Goal: Task Accomplishment & Management: Use online tool/utility

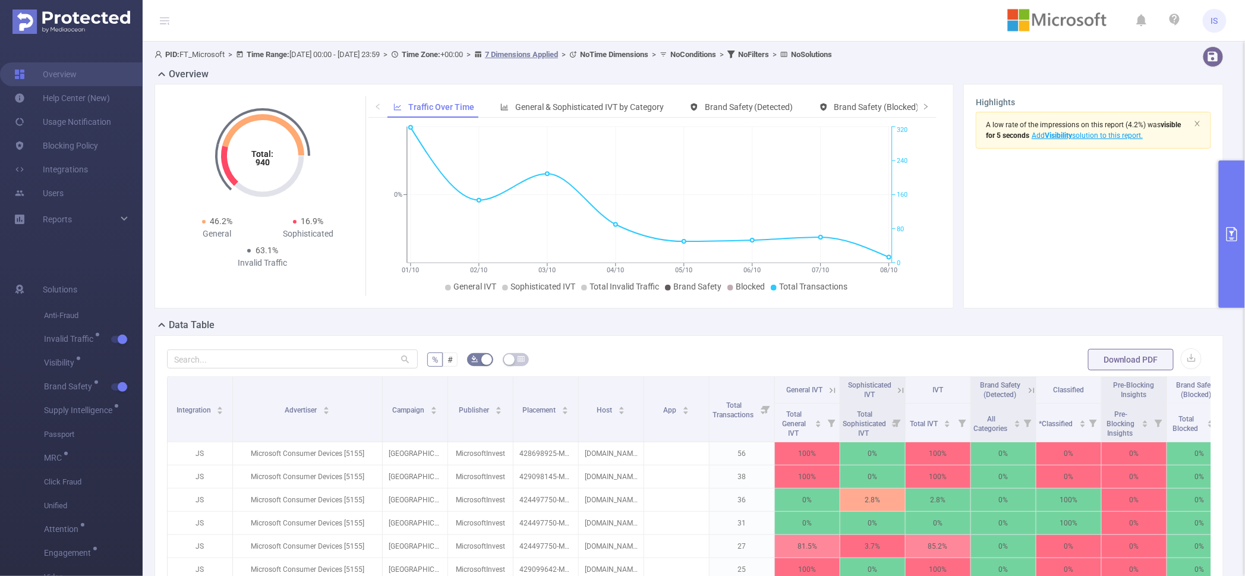
click at [1225, 191] on button "primary" at bounding box center [1232, 233] width 26 height 147
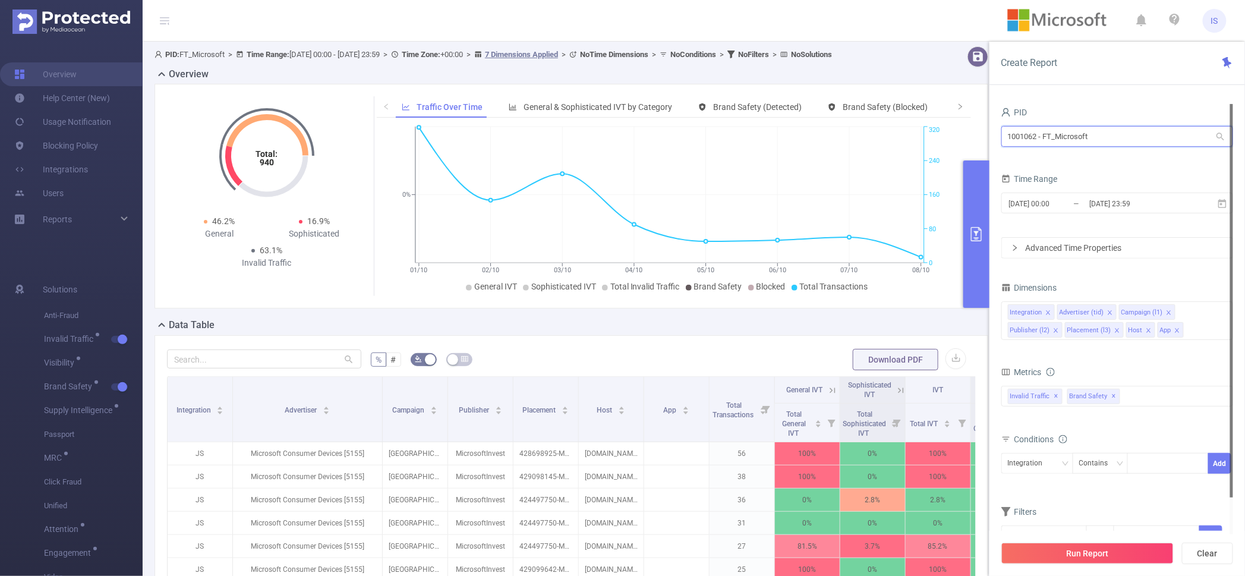
drag, startPoint x: 1109, startPoint y: 138, endPoint x: 796, endPoint y: 103, distance: 315.1
click at [796, 103] on section "PID: FT_Microsoft > Time Range: [DATE] 00:00 - [DATE] 23:59 > Time Zone: +00:00…" at bounding box center [694, 428] width 1102 height 773
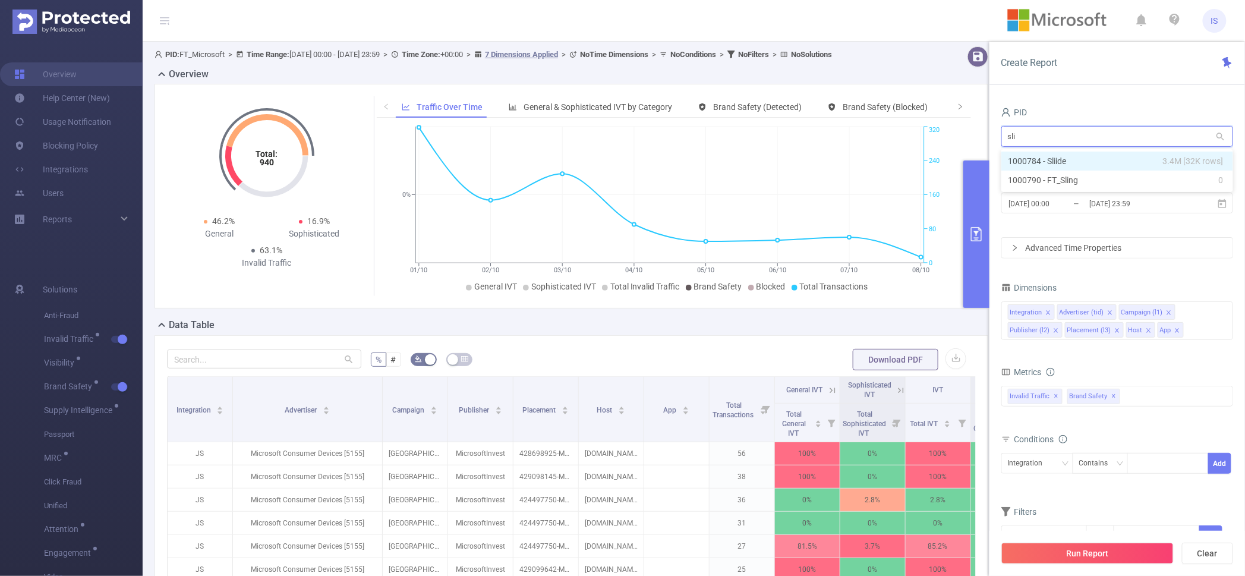
type input "slii"
click at [1103, 166] on li "1000784 - Sliide 3.4M [32K rows]" at bounding box center [1117, 161] width 232 height 19
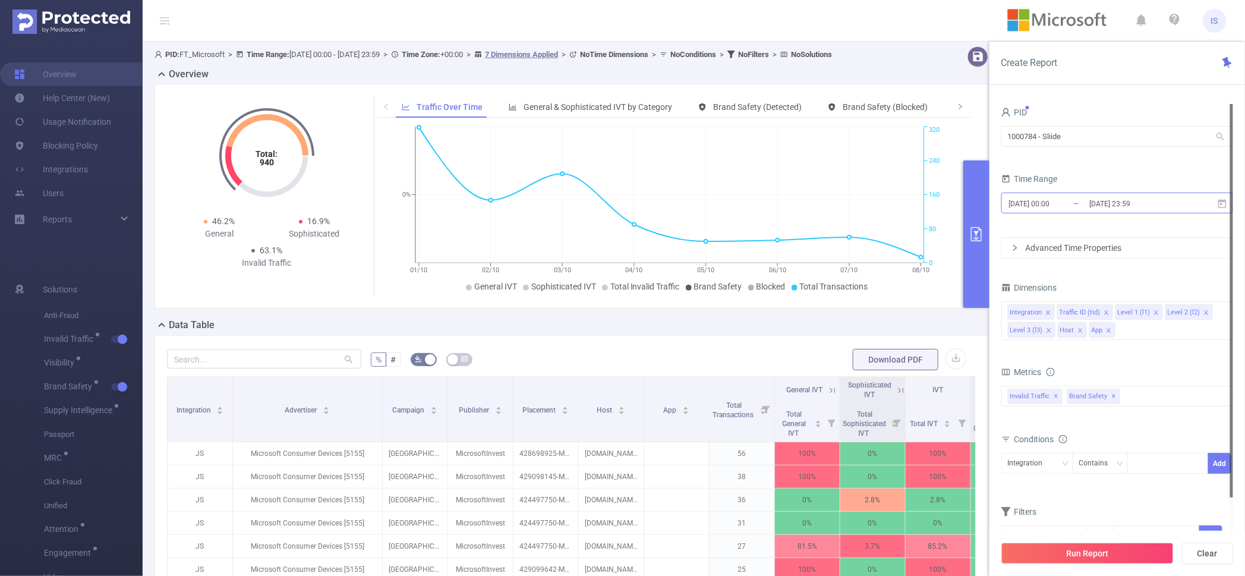
click at [1094, 206] on input "[DATE] 23:59" at bounding box center [1136, 203] width 96 height 16
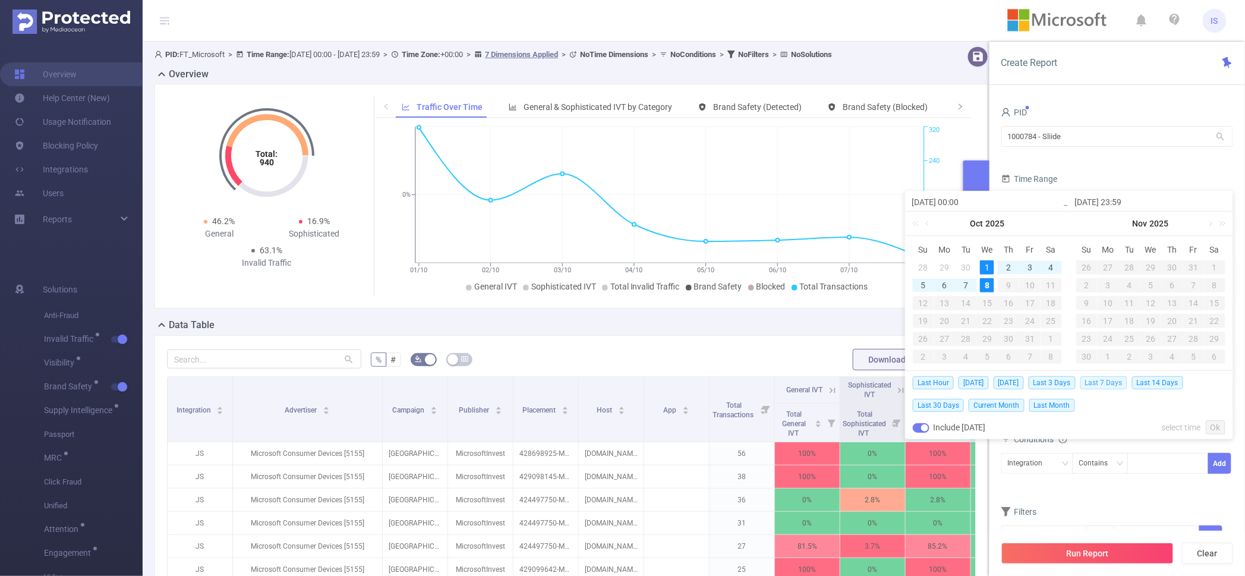
click at [1111, 386] on span "Last 7 Days" at bounding box center [1103, 382] width 47 height 13
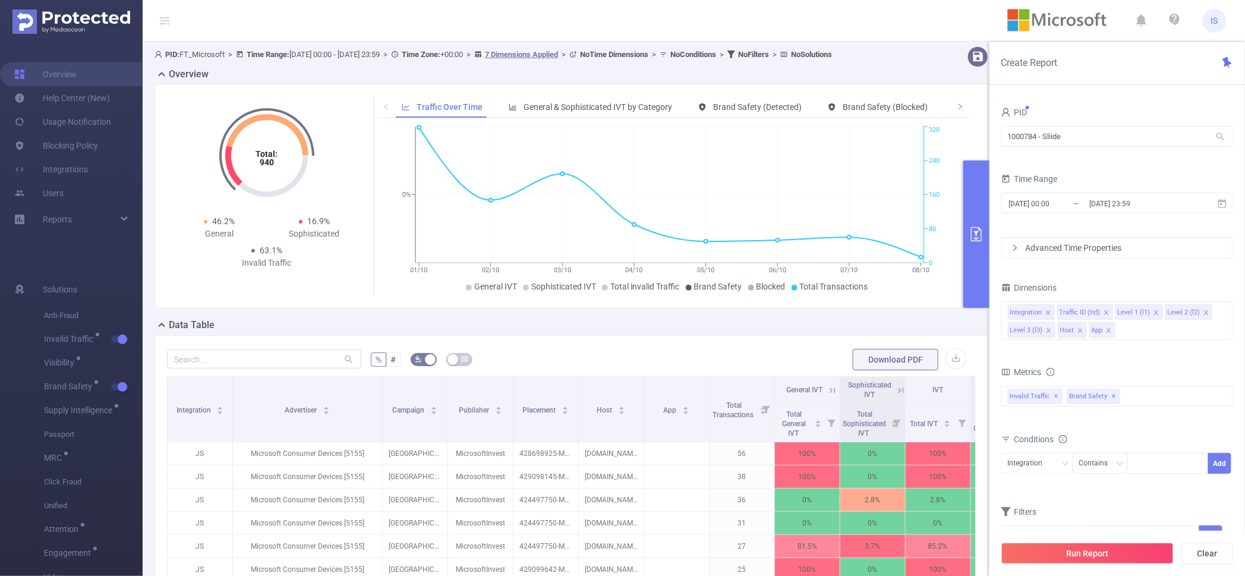
click at [1109, 419] on div "total Total General IVT Data Centers Disclosed Bots Known Crawlers Irregular Ac…" at bounding box center [1117, 403] width 232 height 35
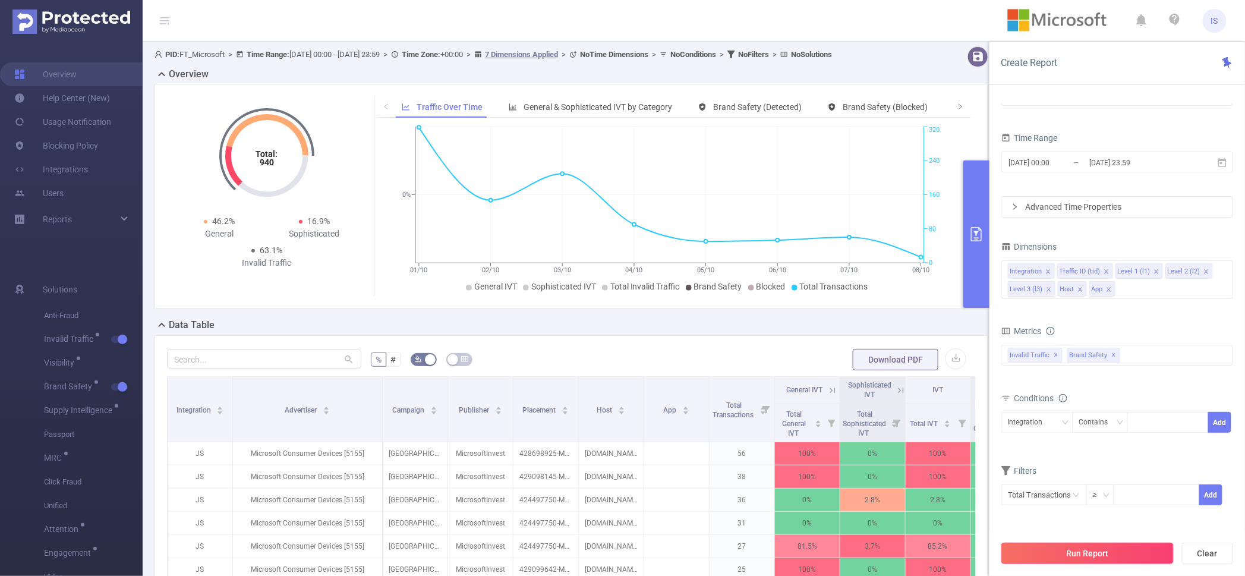
click at [1060, 550] on button "Run Report" at bounding box center [1087, 552] width 172 height 21
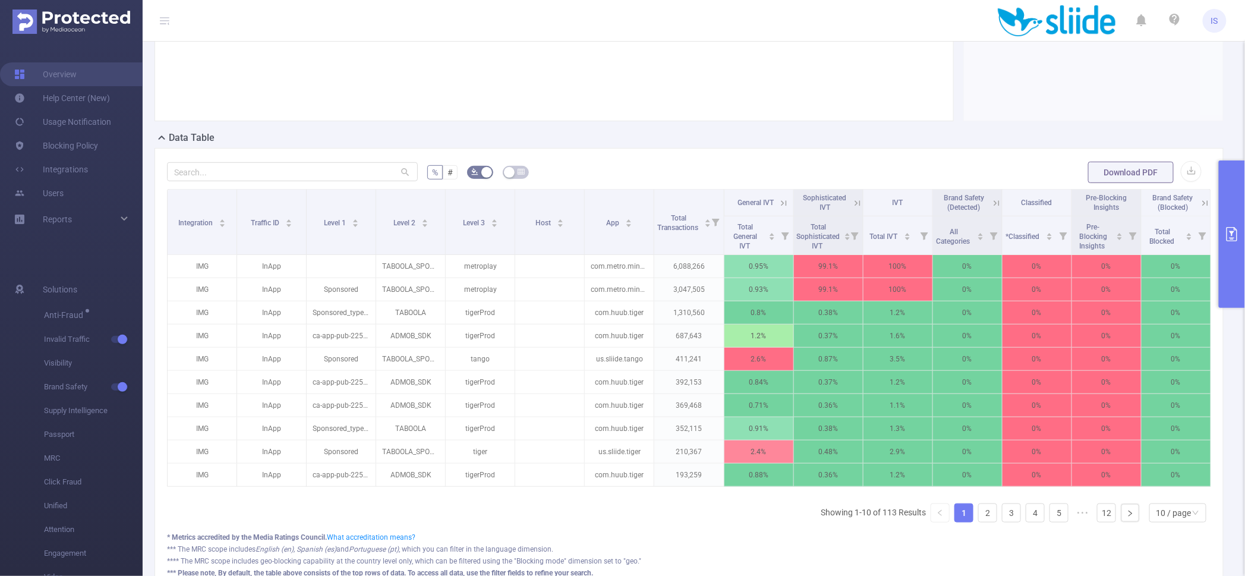
scroll to position [223, 0]
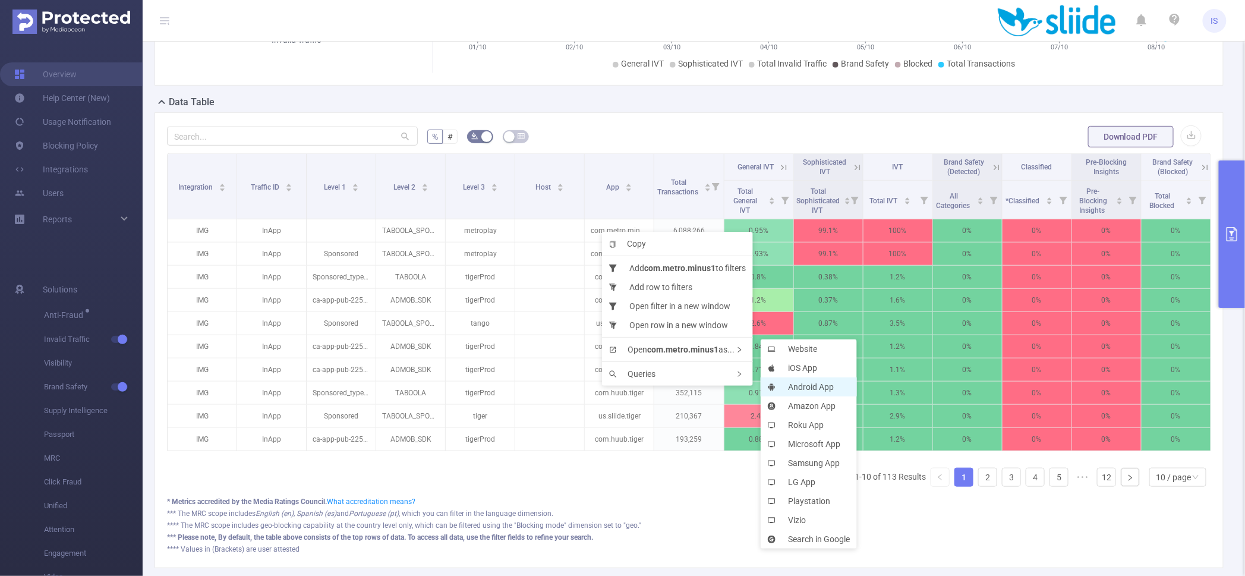
click at [821, 388] on li "Android App" at bounding box center [809, 386] width 96 height 19
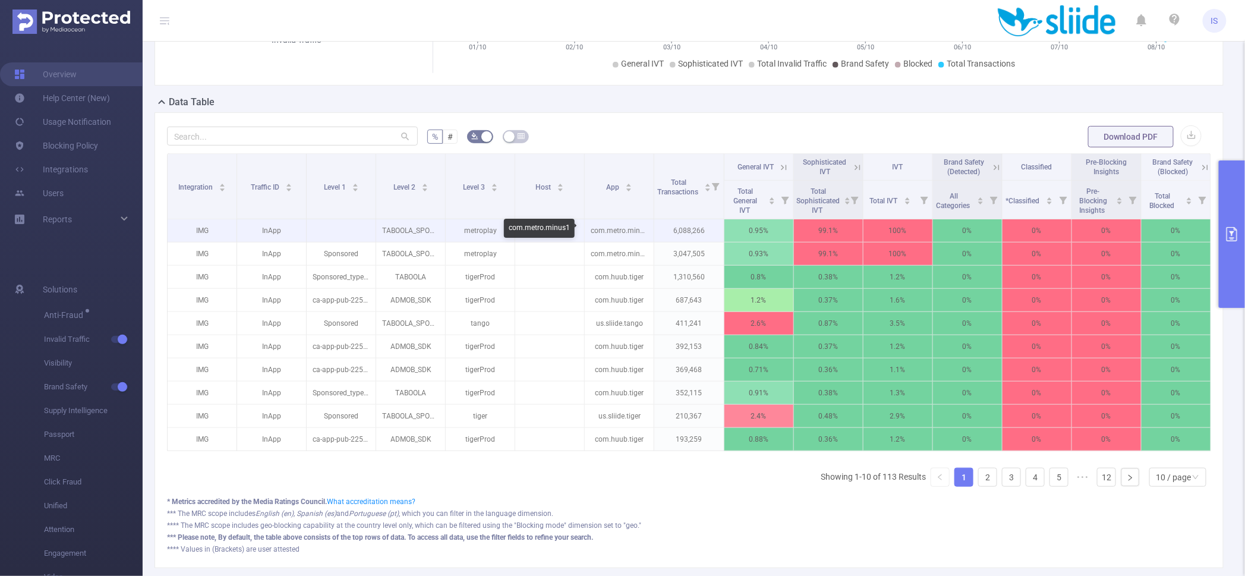
click at [612, 229] on p "com.metro.minus1" at bounding box center [619, 230] width 69 height 23
copy p "com.metro.minus1"
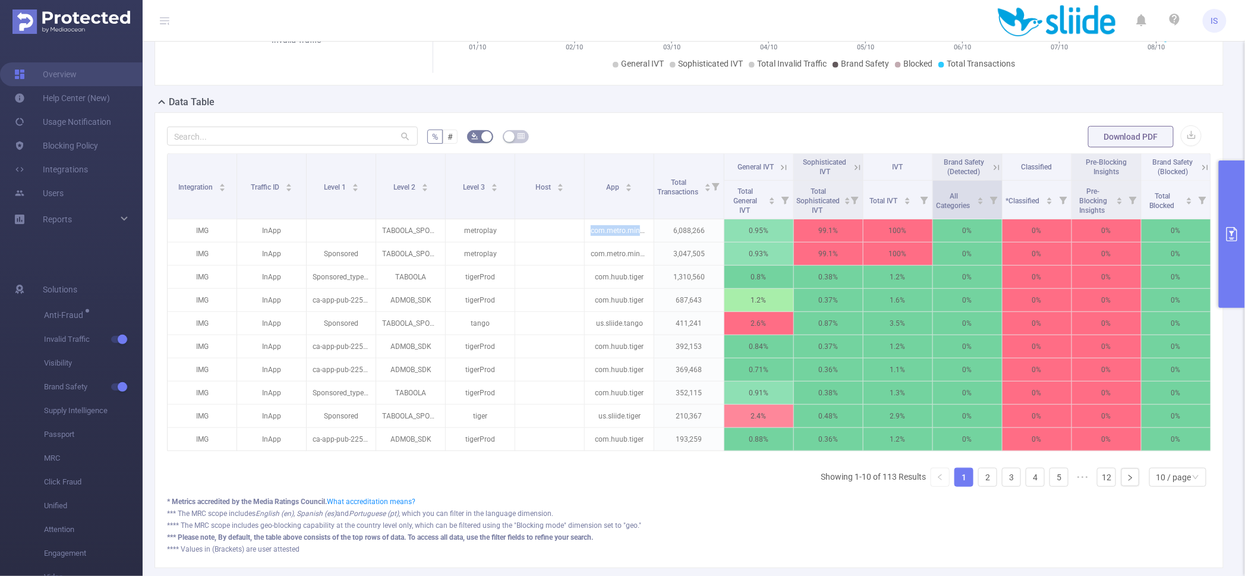
scroll to position [0, 0]
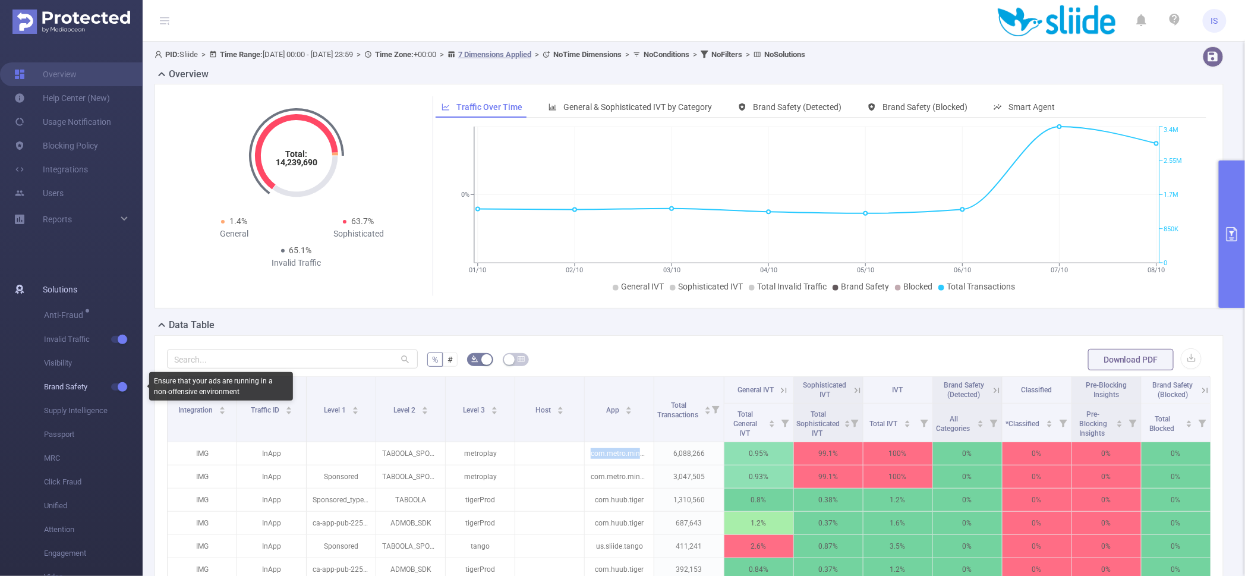
click at [123, 384] on button "button" at bounding box center [119, 386] width 17 height 7
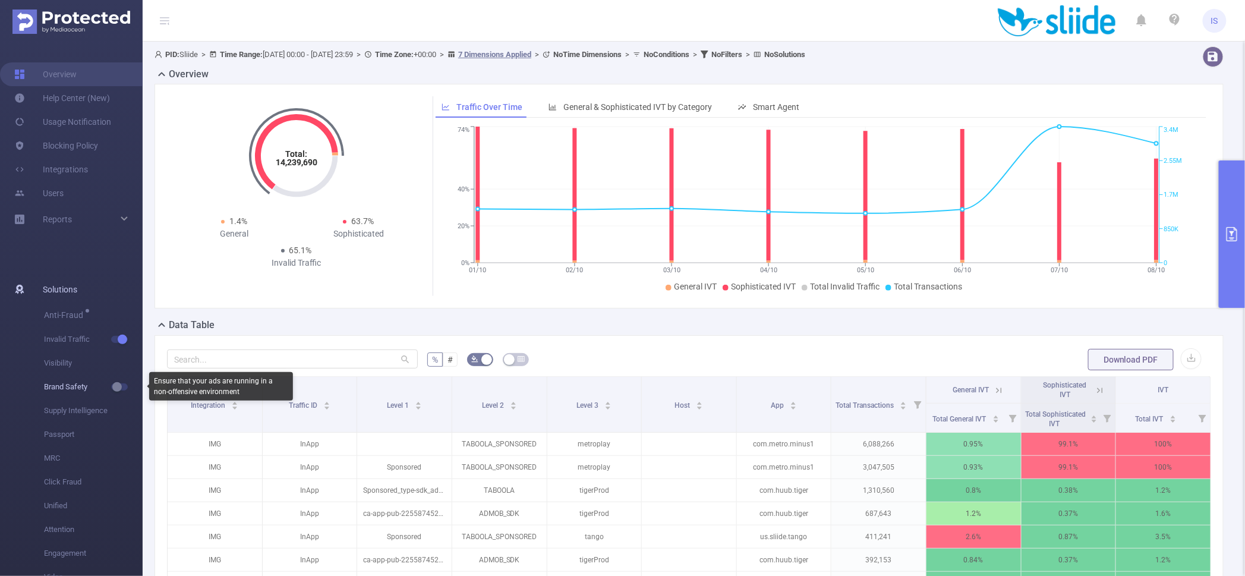
click at [123, 384] on span "button" at bounding box center [129, 387] width 15 height 6
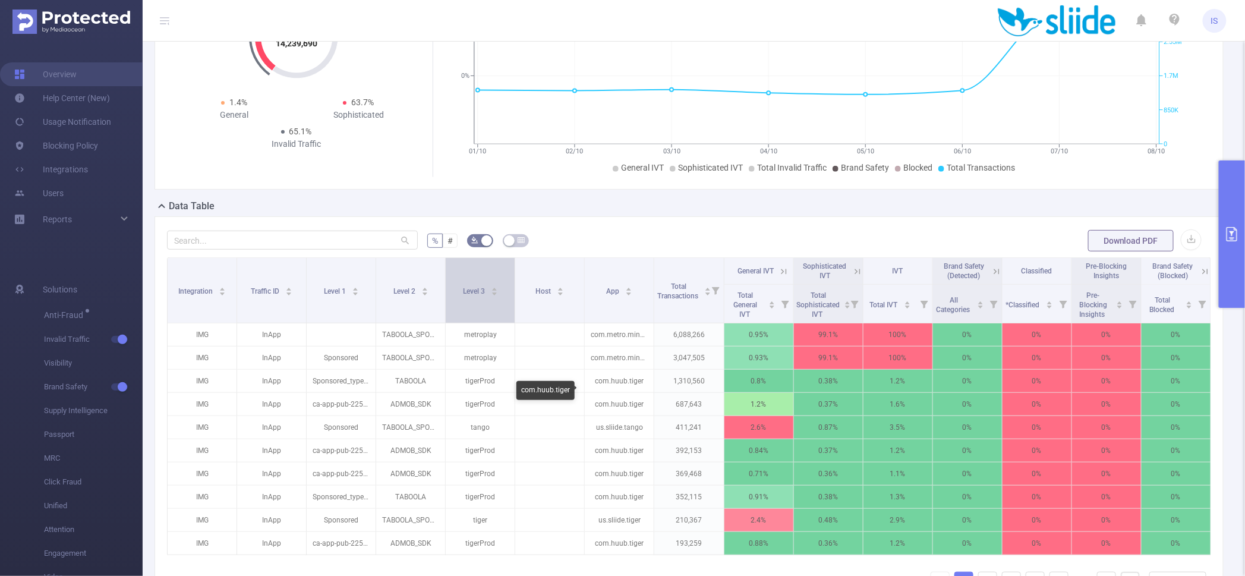
scroll to position [74, 0]
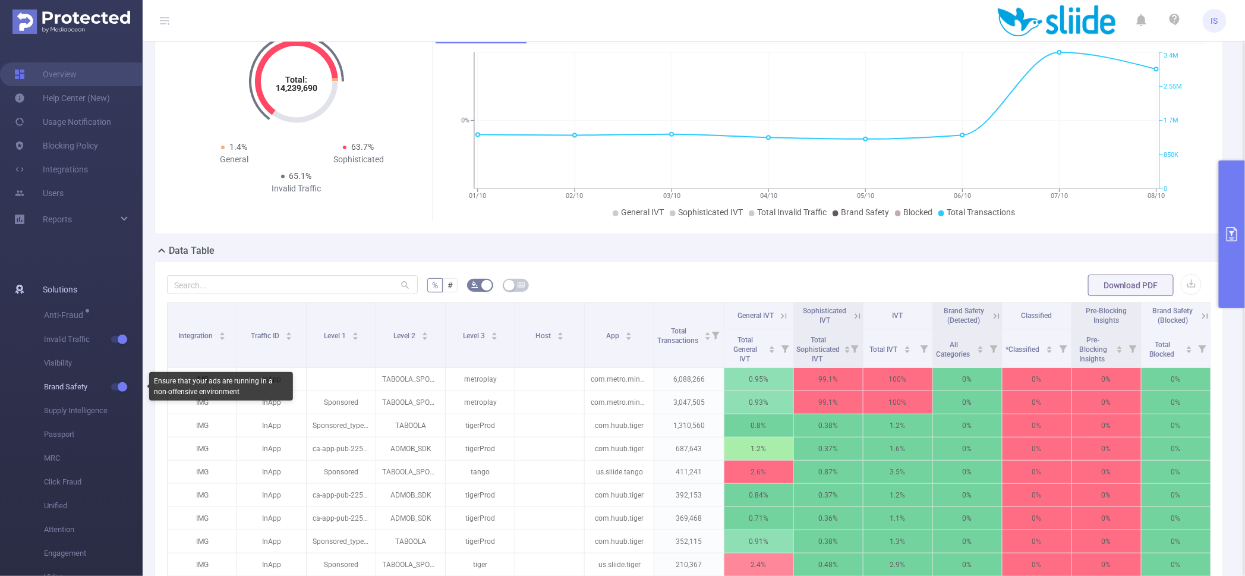
click at [119, 387] on button "button" at bounding box center [119, 386] width 17 height 7
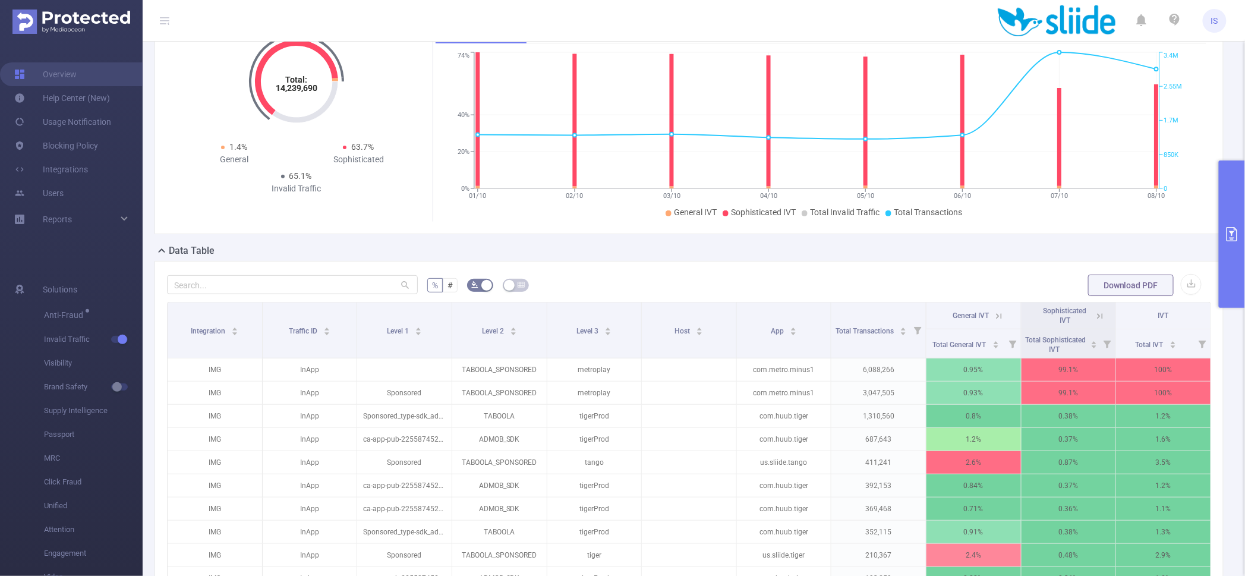
scroll to position [148, 0]
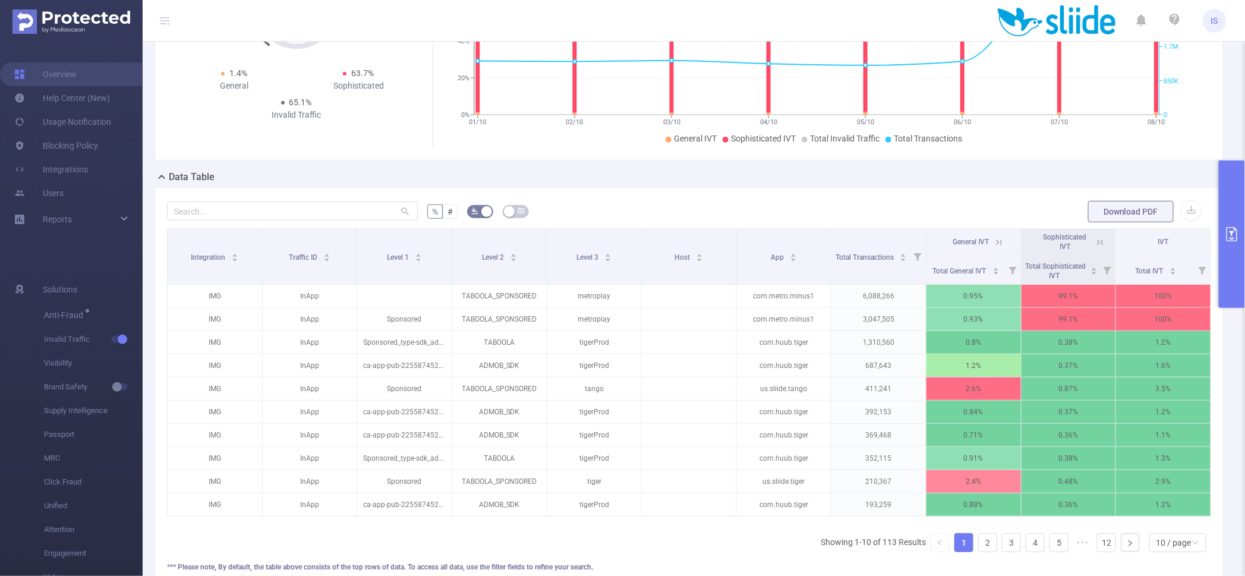
click at [1237, 193] on button "primary" at bounding box center [1232, 233] width 26 height 147
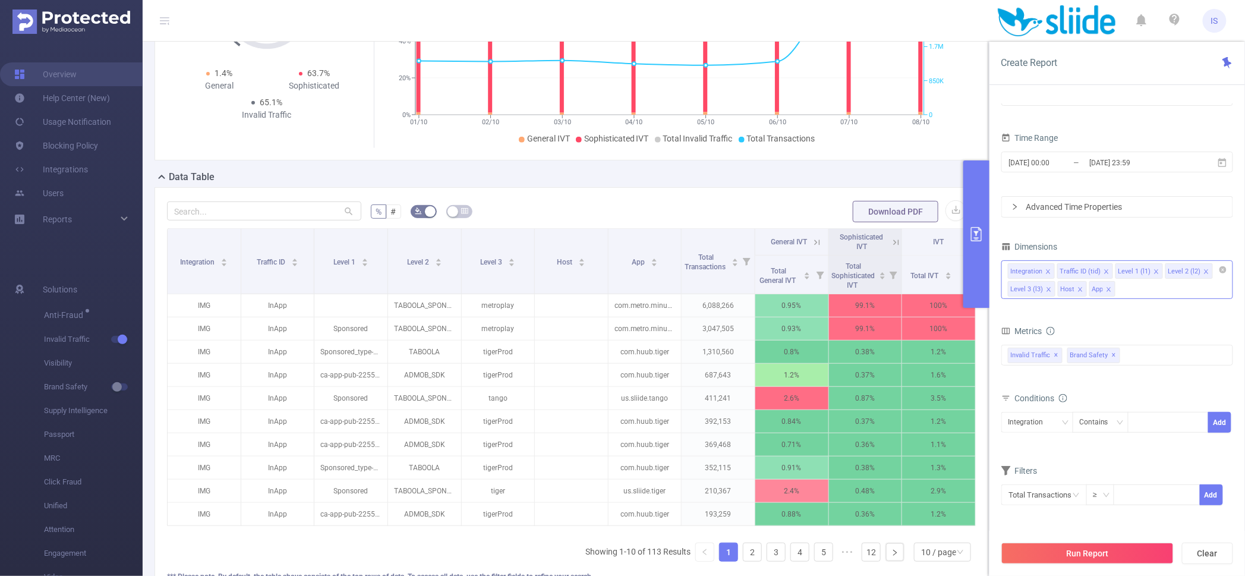
click at [1156, 267] on span at bounding box center [1156, 271] width 6 height 13
click at [1203, 272] on icon "icon: close" at bounding box center [1206, 272] width 6 height 6
click at [1108, 554] on button "Run Report" at bounding box center [1087, 552] width 172 height 21
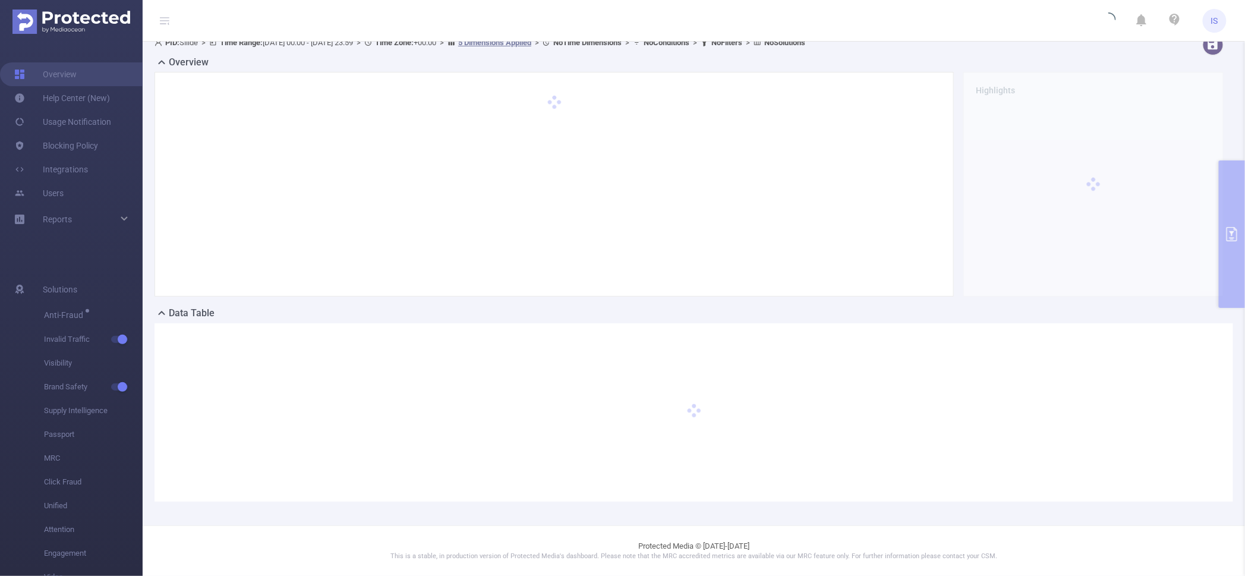
scroll to position [11, 0]
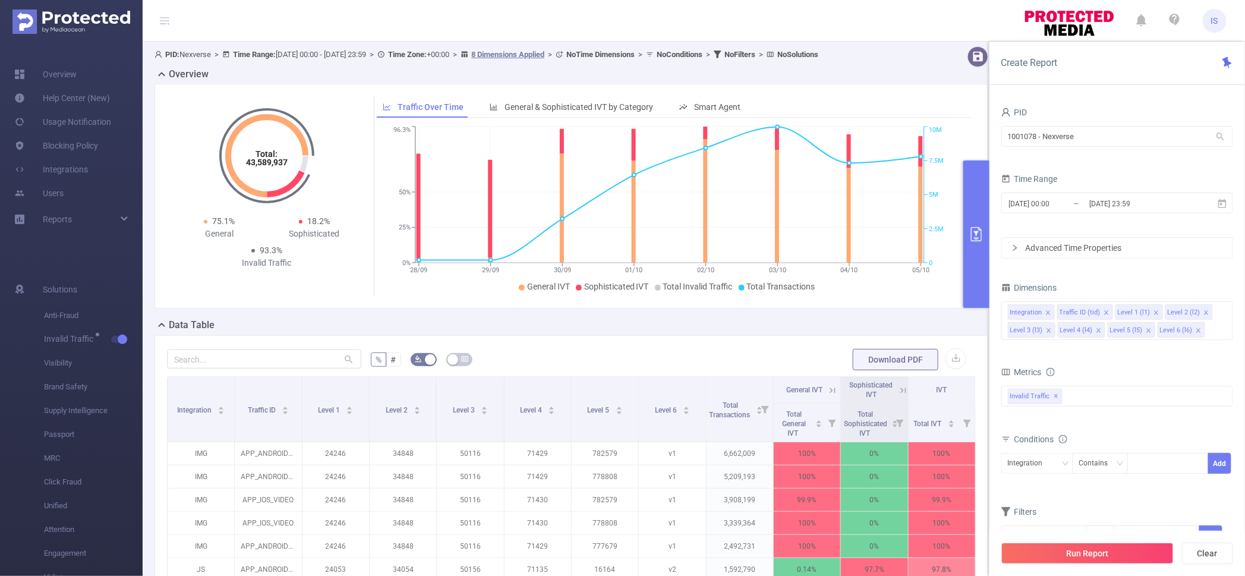
click at [829, 390] on icon at bounding box center [831, 389] width 5 height 5
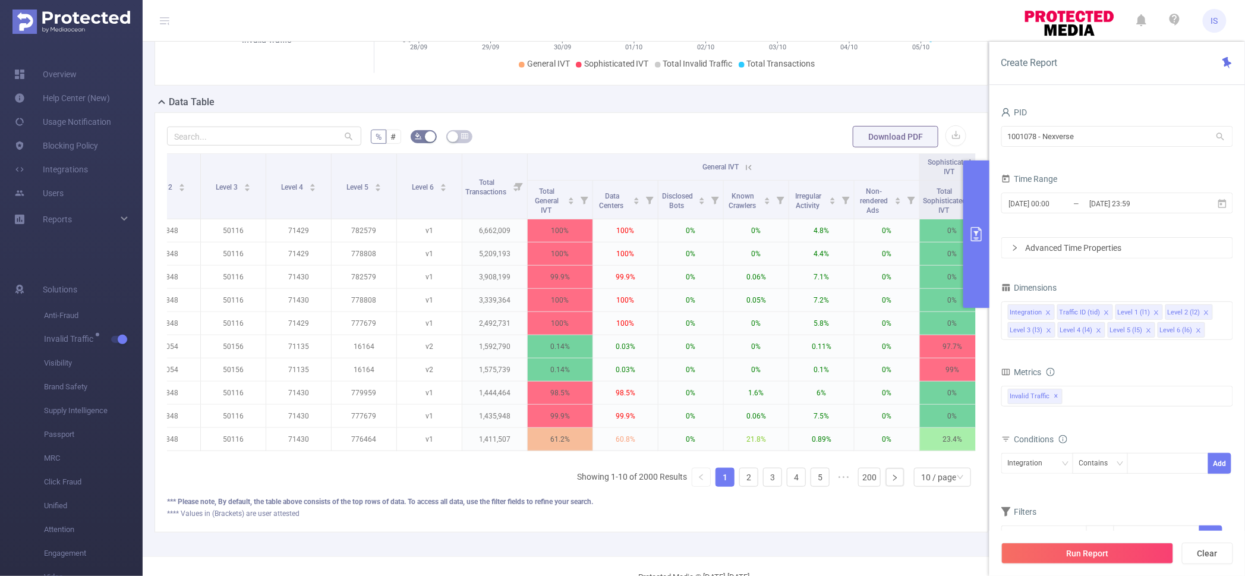
scroll to position [0, 316]
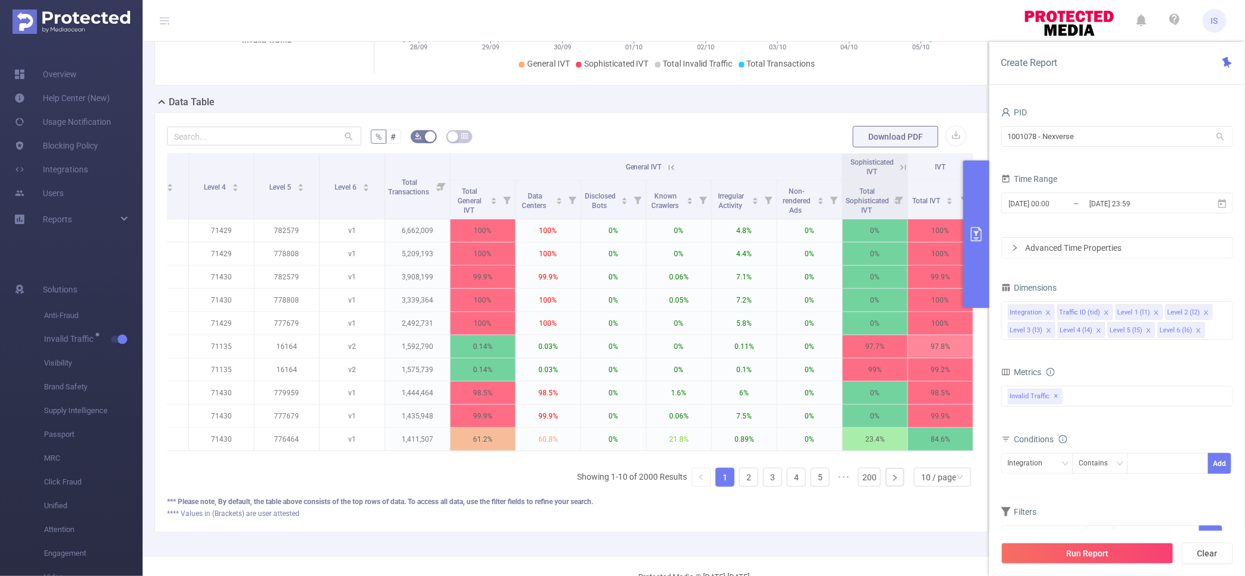
click at [900, 166] on icon at bounding box center [902, 167] width 5 height 5
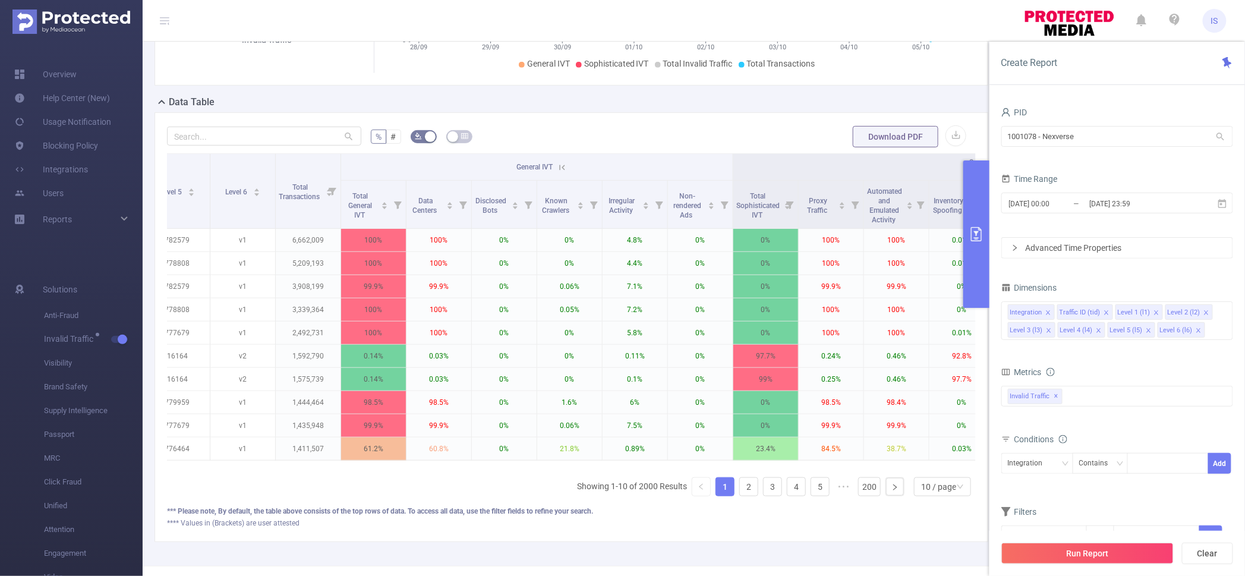
scroll to position [0, 0]
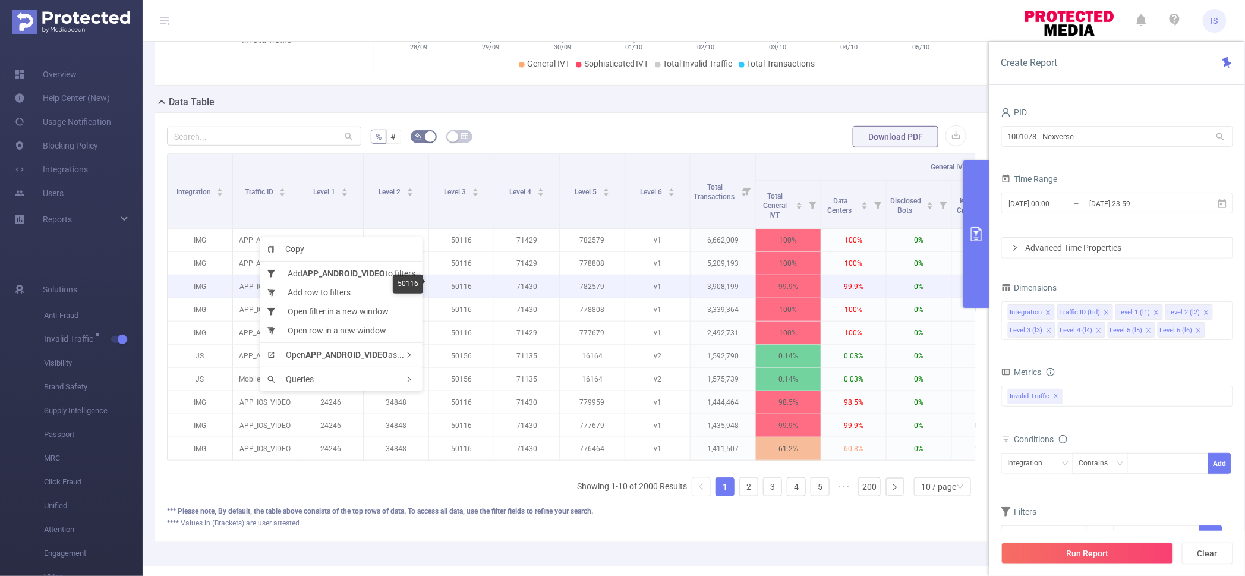
click at [455, 290] on p "50116" at bounding box center [461, 286] width 65 height 23
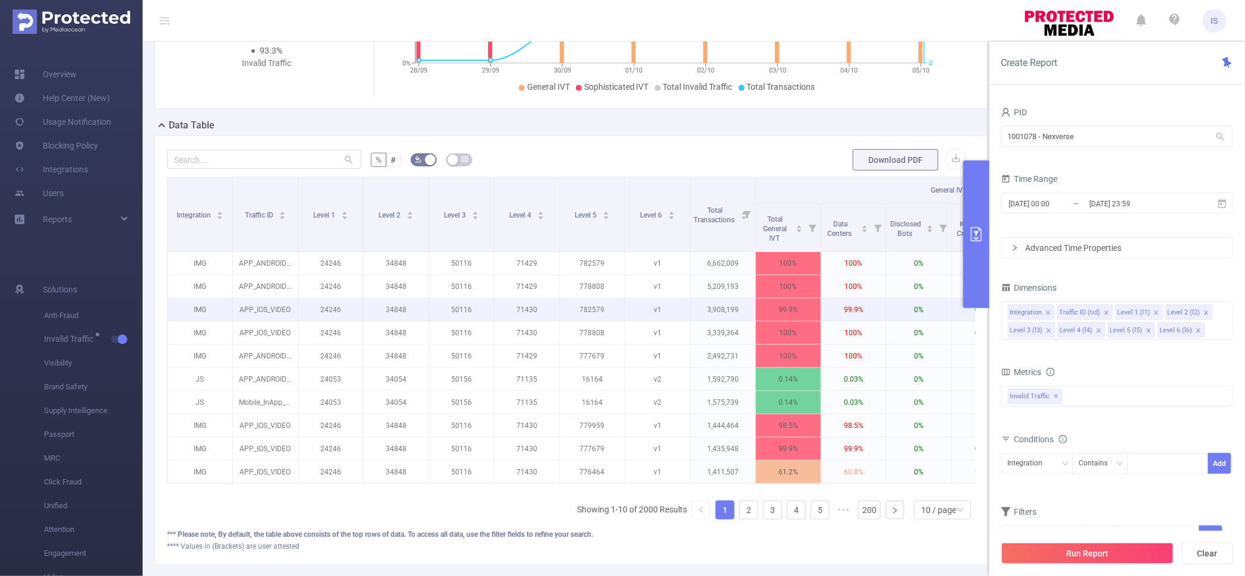
scroll to position [223, 0]
